Goal: Task Accomplishment & Management: Manage account settings

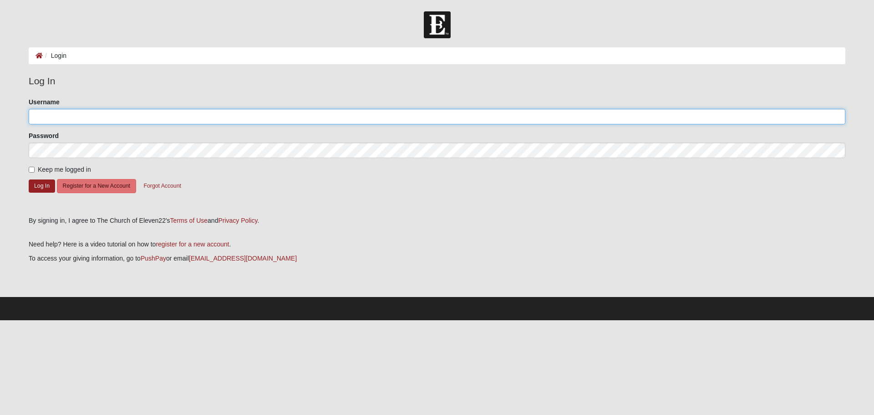
click at [161, 115] on input "Username" at bounding box center [437, 116] width 817 height 15
type input "embrady79@gmail.com"
click at [44, 185] on button "Log In" at bounding box center [42, 185] width 26 height 13
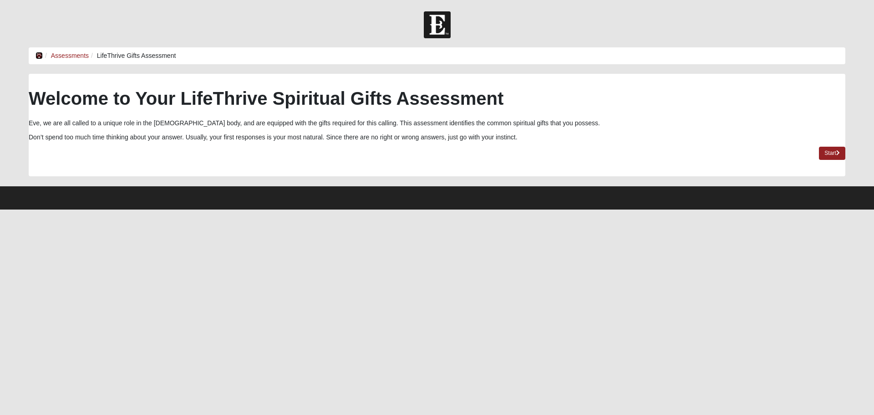
click at [37, 53] on icon at bounding box center [39, 55] width 7 height 6
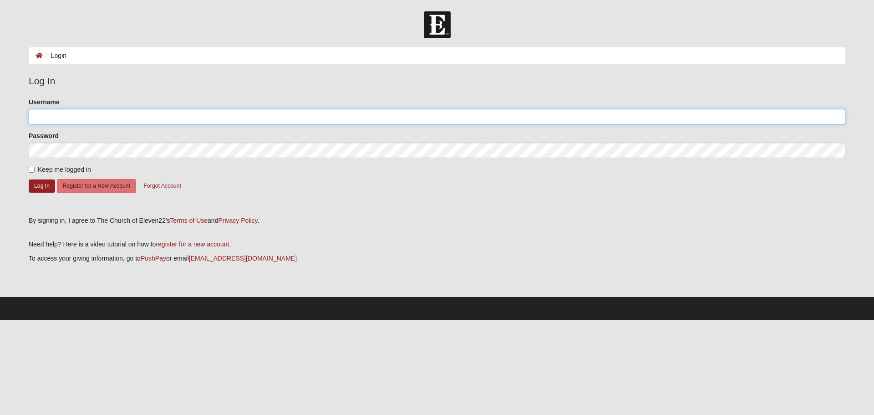
click at [69, 111] on input "Username" at bounding box center [437, 116] width 817 height 15
type input "[EMAIL_ADDRESS][DOMAIN_NAME]"
click at [36, 185] on button "Log In" at bounding box center [42, 185] width 26 height 13
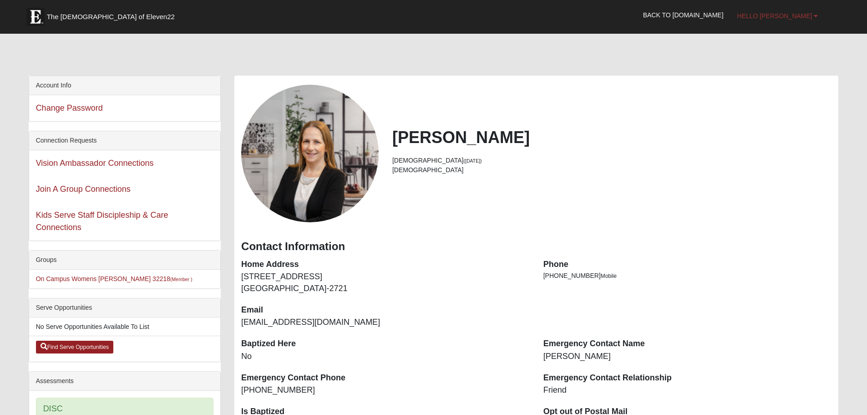
click at [790, 15] on span "Hello [PERSON_NAME]" at bounding box center [775, 15] width 75 height 7
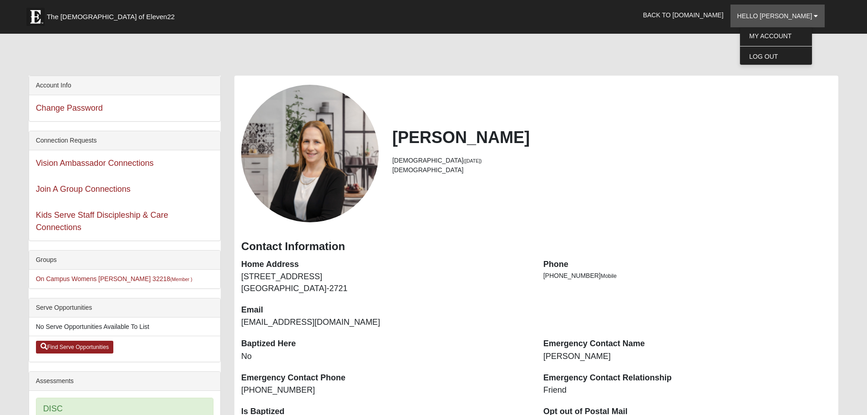
click at [613, 107] on div "Eve Hasty 46 years old (4/30/1979) Female" at bounding box center [537, 154] width 604 height 138
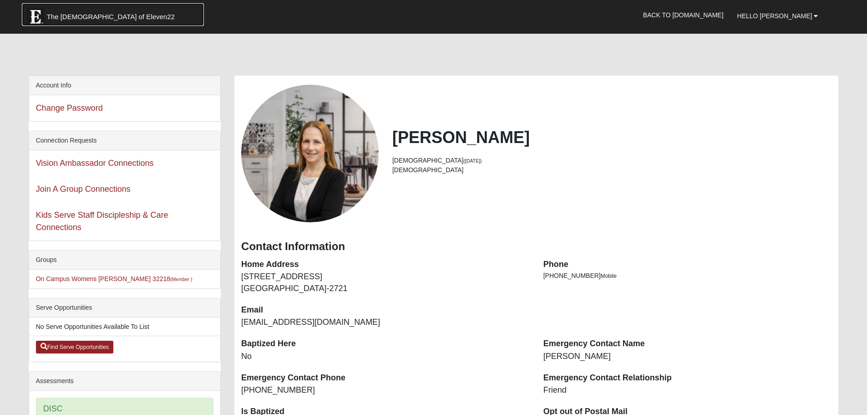
click at [28, 10] on img at bounding box center [35, 17] width 18 height 18
